Goal: Information Seeking & Learning: Learn about a topic

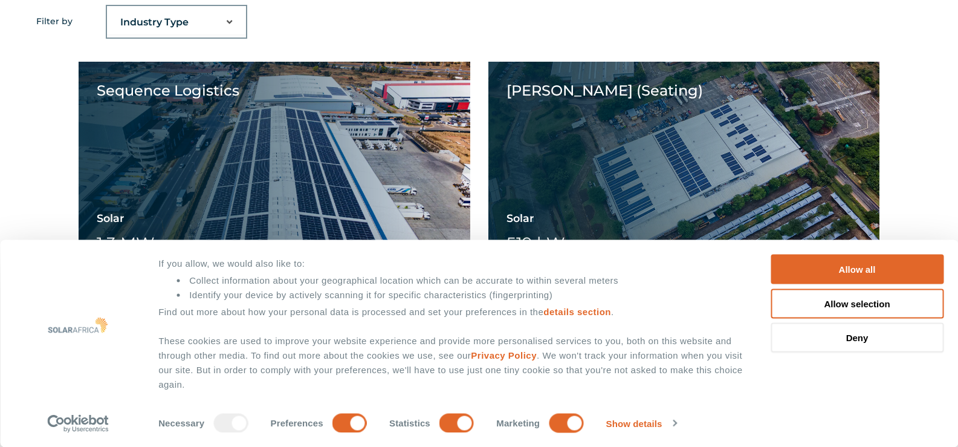
scroll to position [921, 0]
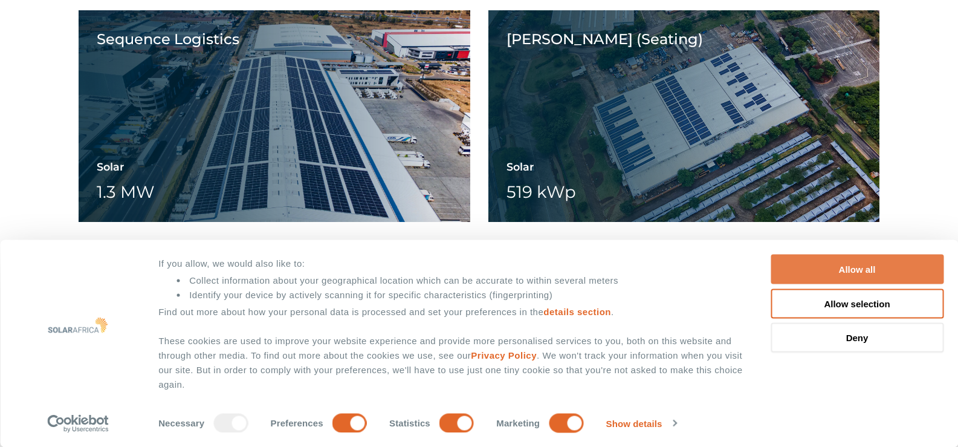
click at [858, 266] on button "Allow all" at bounding box center [856, 269] width 173 height 30
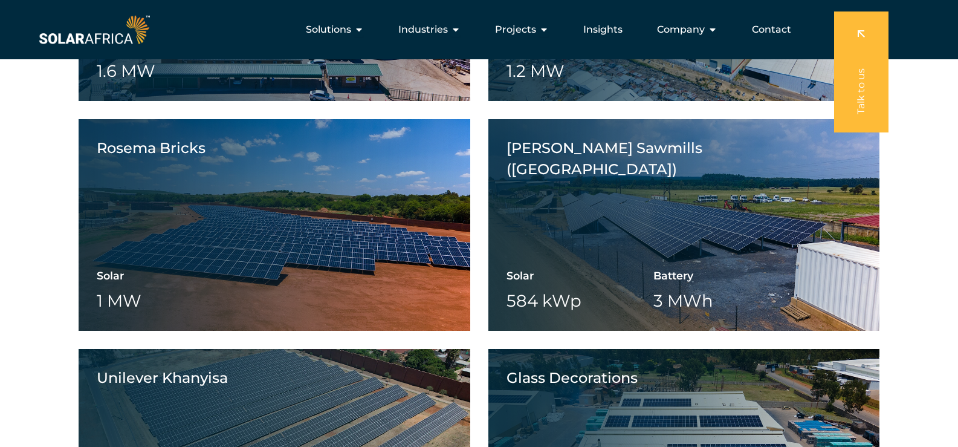
scroll to position [1480, 0]
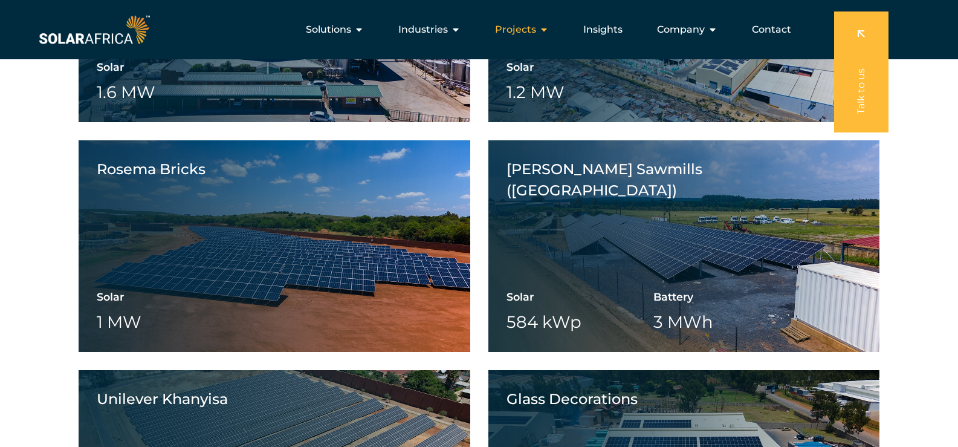
click at [540, 28] on icon "Menu" at bounding box center [544, 30] width 10 height 10
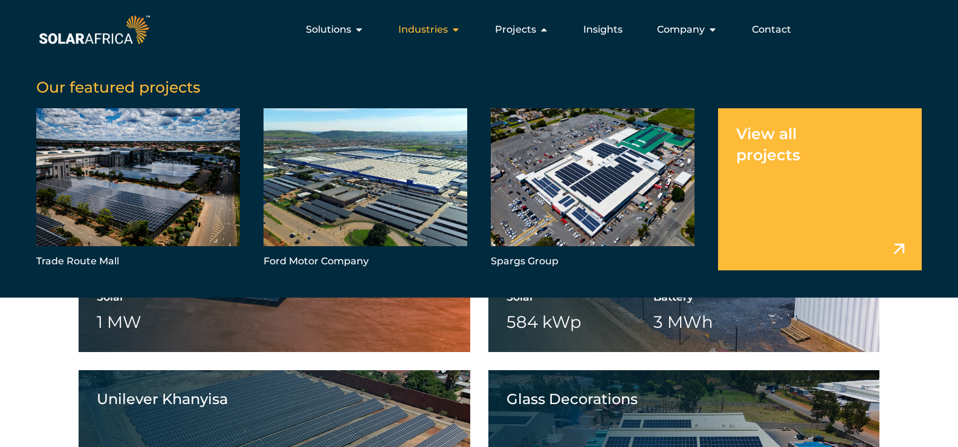
click at [445, 28] on span "Industries" at bounding box center [423, 29] width 50 height 15
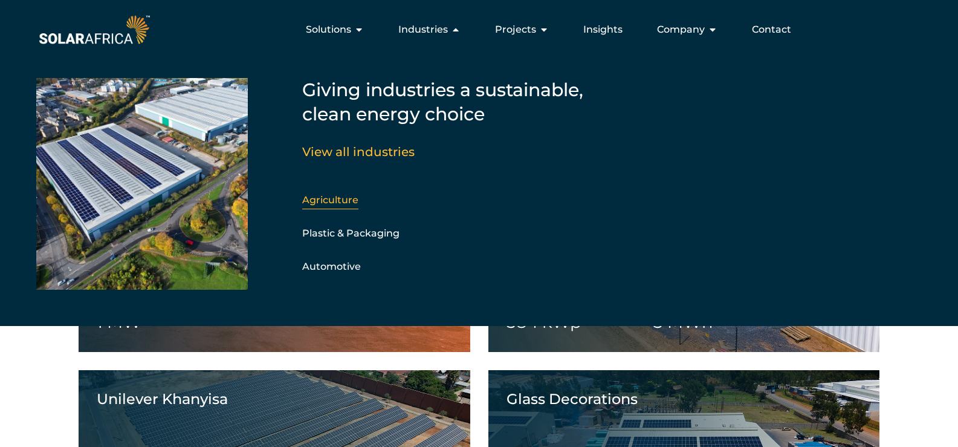
click at [328, 197] on link "Agriculture" at bounding box center [330, 199] width 56 height 11
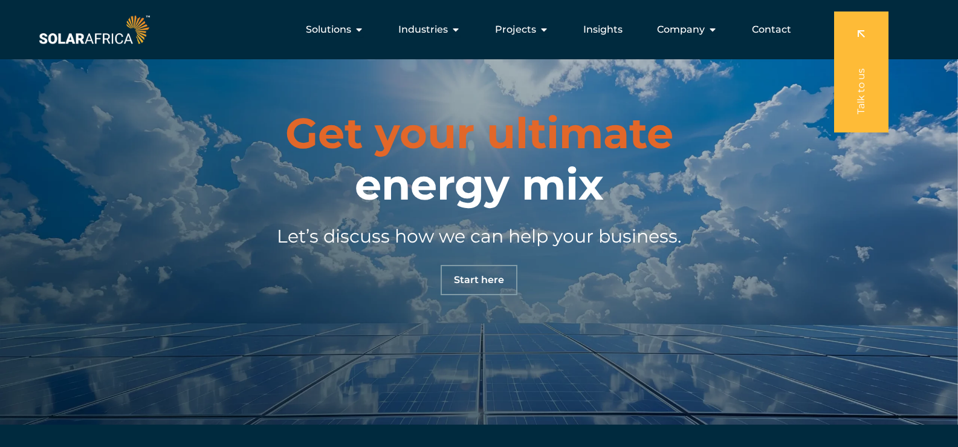
scroll to position [2378, 0]
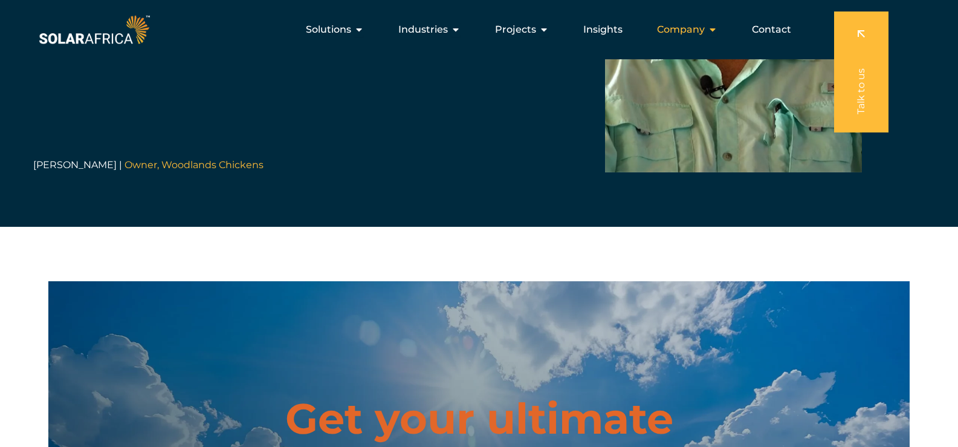
click at [685, 28] on span "Company" at bounding box center [681, 29] width 48 height 15
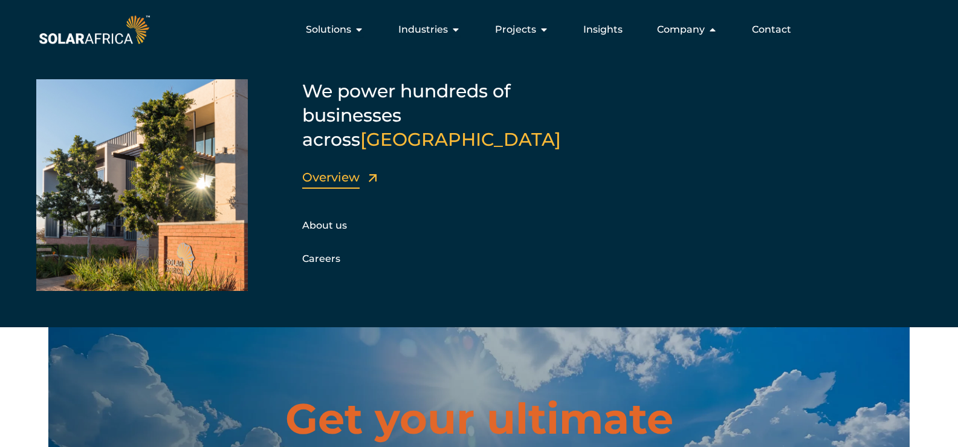
click at [321, 170] on link "Overview" at bounding box center [330, 177] width 57 height 15
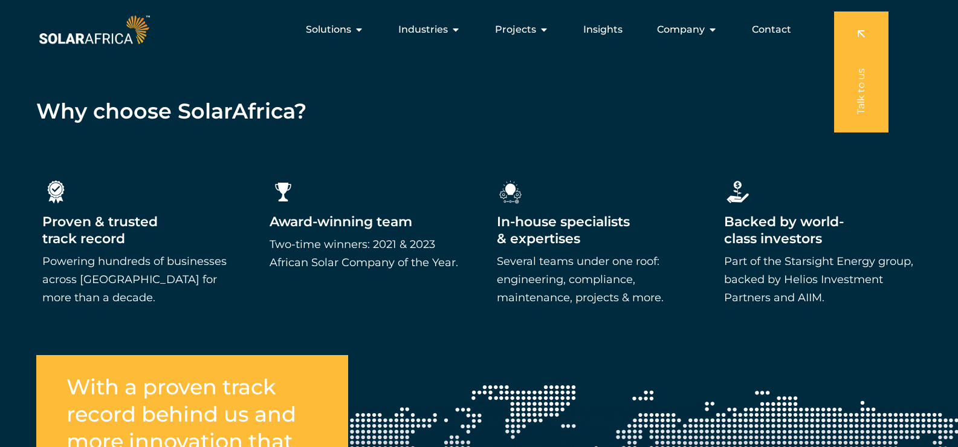
scroll to position [1798, 0]
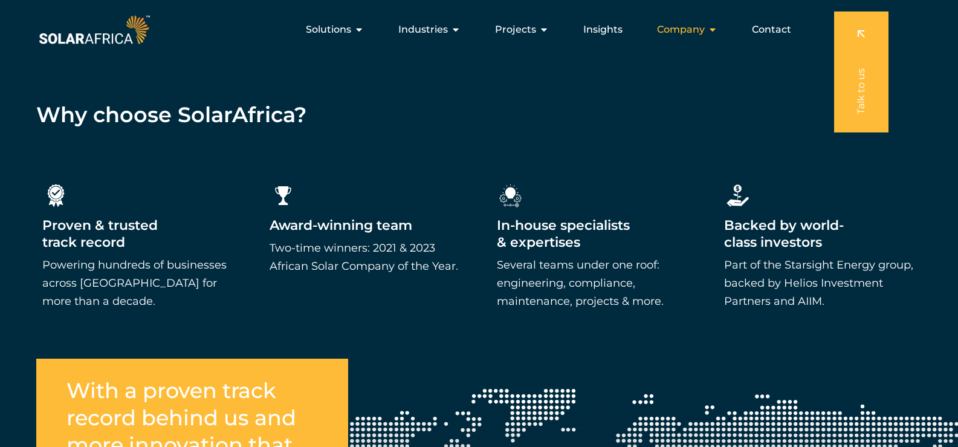
click at [701, 29] on span "Company" at bounding box center [681, 29] width 48 height 15
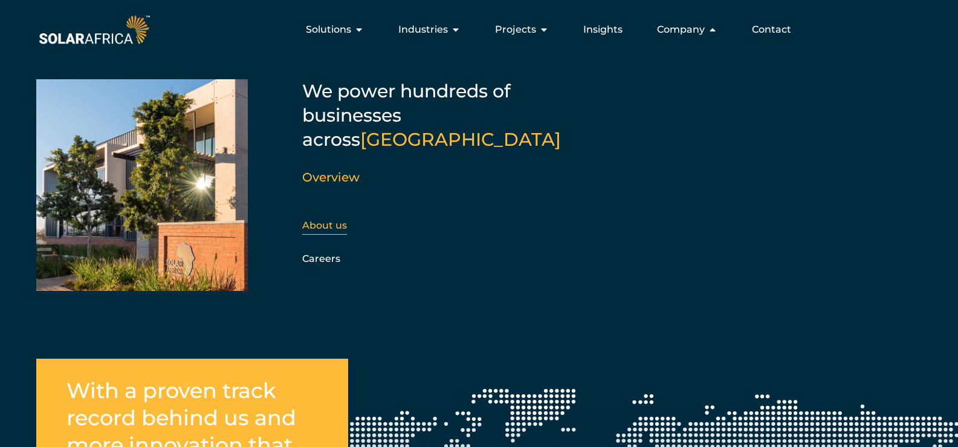
click at [331, 219] on link "About us" at bounding box center [324, 224] width 45 height 11
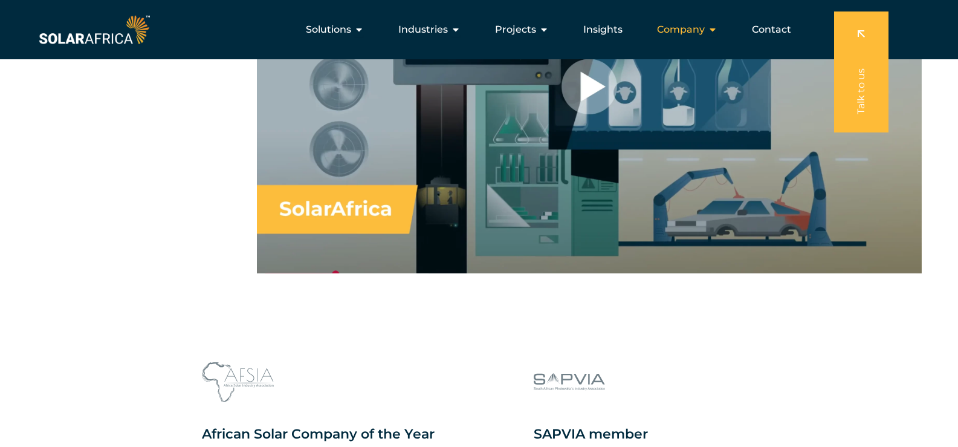
scroll to position [891, 0]
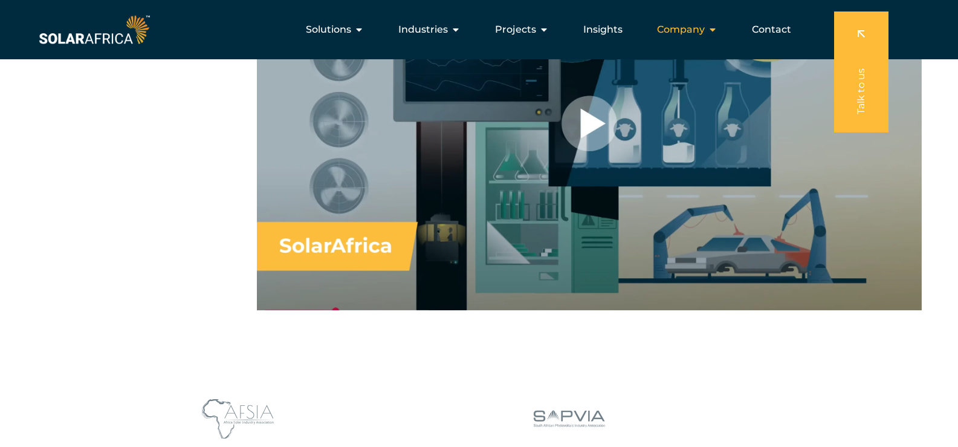
click at [676, 30] on span "Company" at bounding box center [681, 29] width 48 height 15
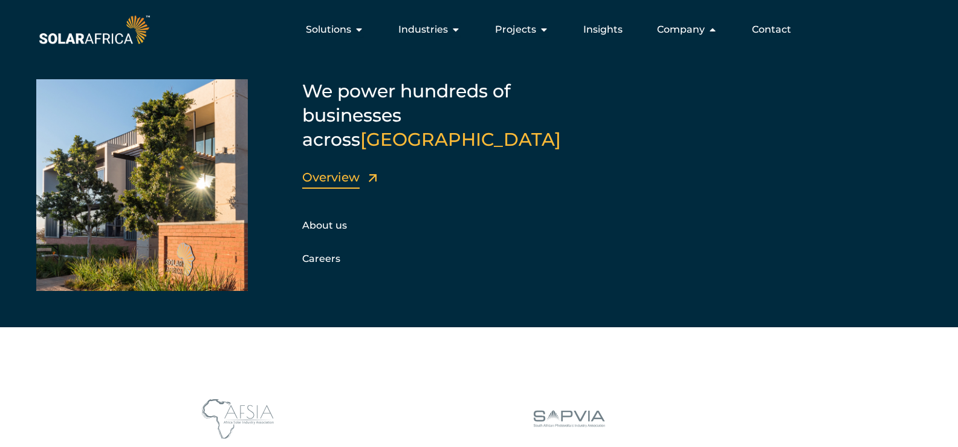
click at [331, 170] on link "Overview" at bounding box center [330, 177] width 57 height 15
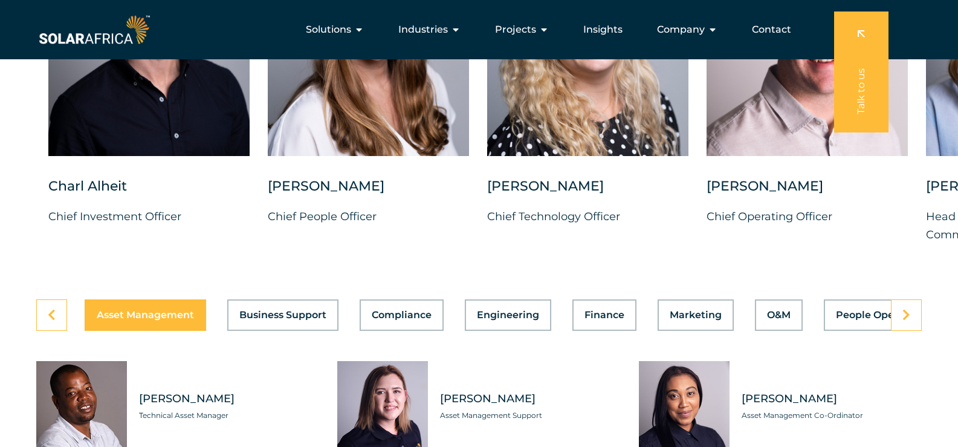
scroll to position [3127, 0]
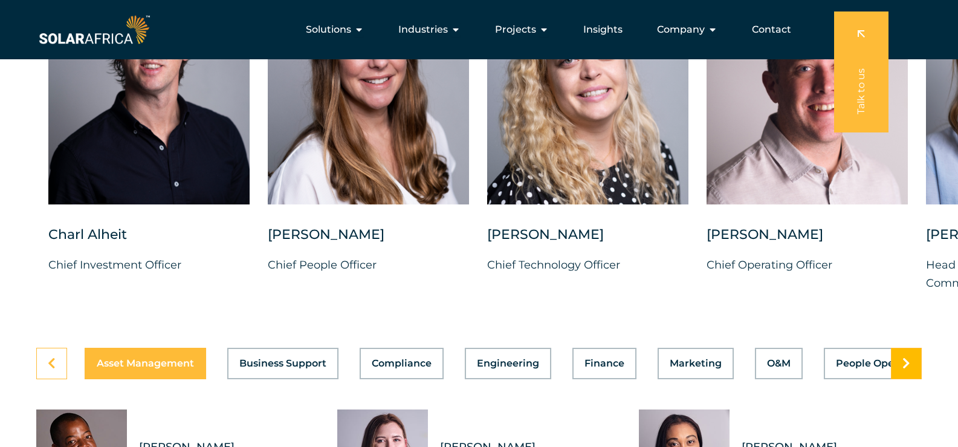
click at [905, 369] on icon at bounding box center [906, 363] width 8 height 12
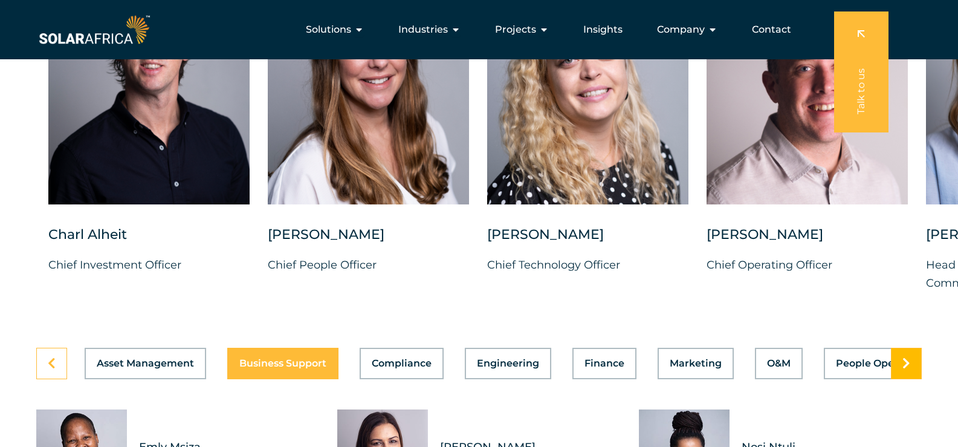
click at [905, 369] on icon at bounding box center [906, 363] width 8 height 12
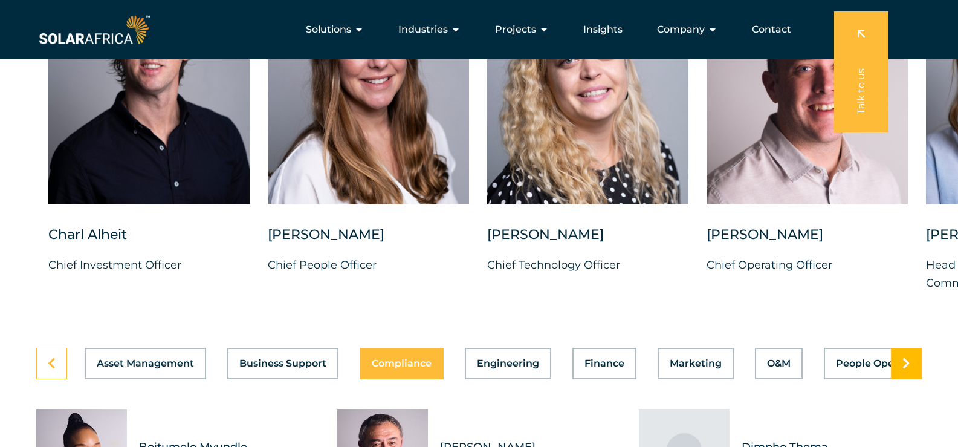
click at [905, 369] on icon at bounding box center [906, 363] width 8 height 12
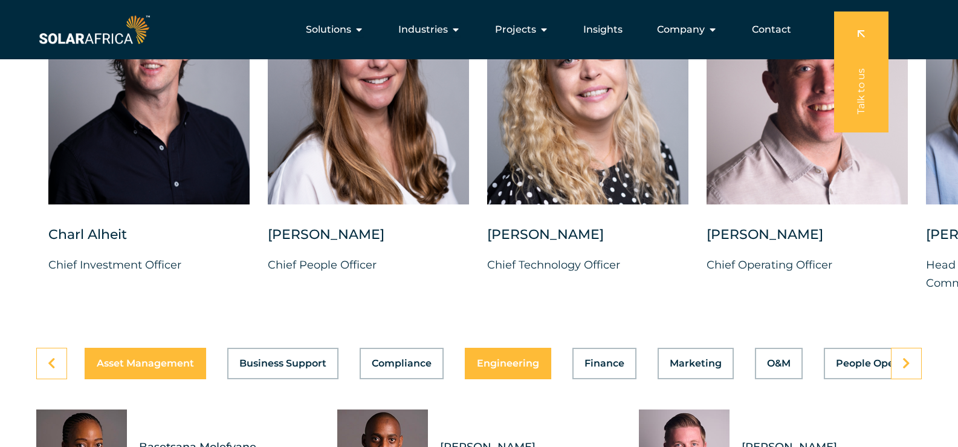
click at [131, 379] on div "Asset Management Business Support Compliance Engineering Finance Marketing O&M …" at bounding box center [478, 362] width 885 height 31
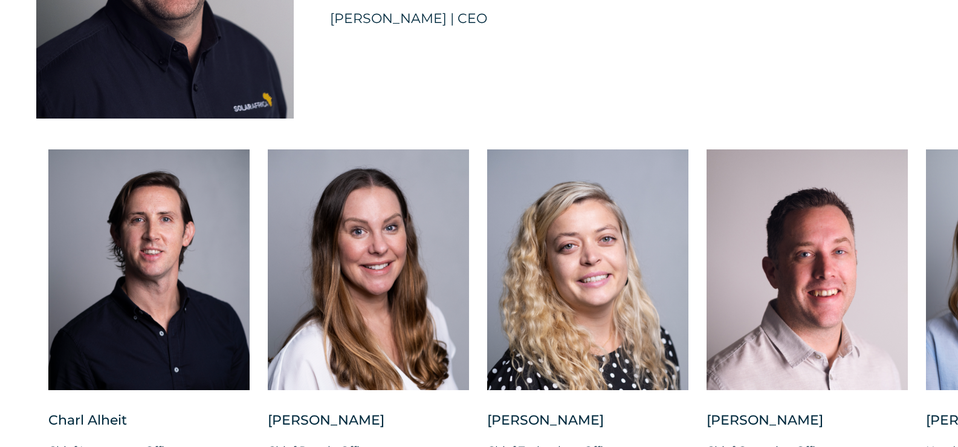
scroll to position [2946, 0]
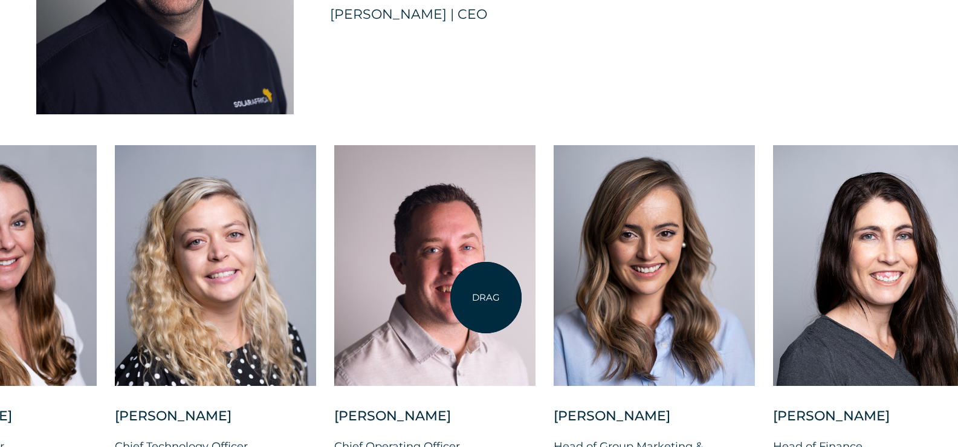
drag, startPoint x: 858, startPoint y: 311, endPoint x: 470, endPoint y: 297, distance: 388.2
click at [470, 297] on div at bounding box center [434, 265] width 201 height 240
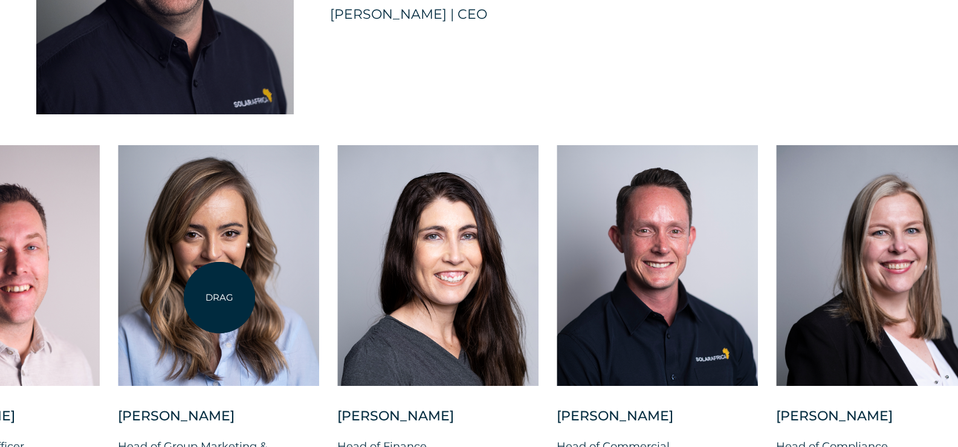
drag, startPoint x: 589, startPoint y: 312, endPoint x: 219, endPoint y: 297, distance: 369.5
click at [219, 297] on div at bounding box center [218, 265] width 201 height 240
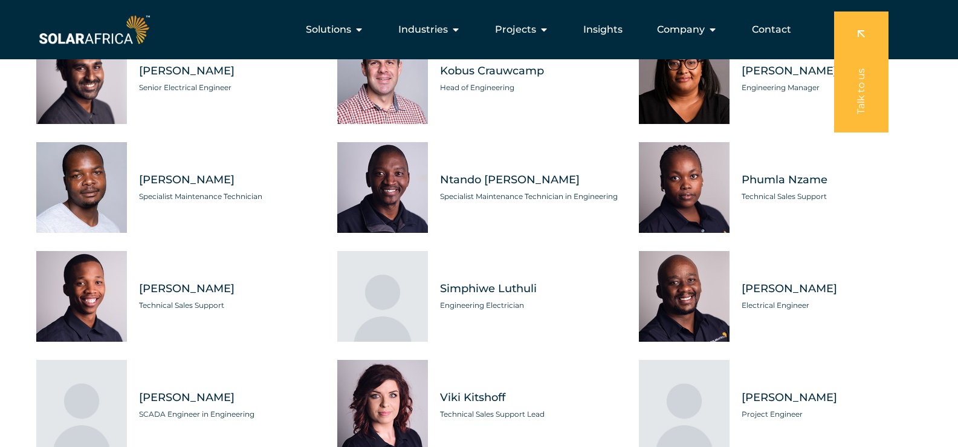
scroll to position [3716, 0]
